Goal: Navigation & Orientation: Find specific page/section

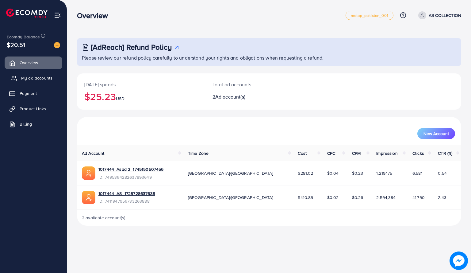
click at [40, 79] on span "My ad accounts" at bounding box center [36, 78] width 31 height 6
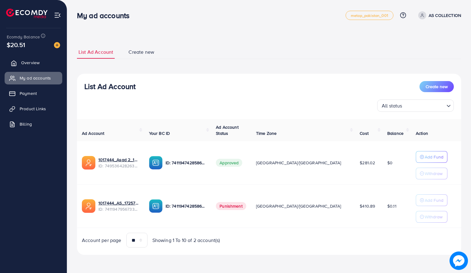
click at [36, 62] on span "Overview" at bounding box center [30, 63] width 18 height 6
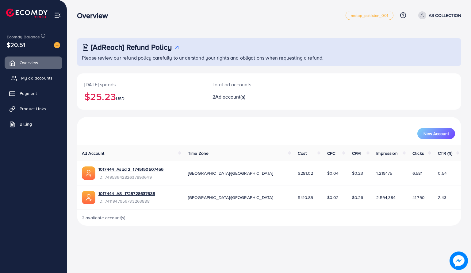
click at [32, 78] on span "My ad accounts" at bounding box center [36, 78] width 31 height 6
